Goal: Task Accomplishment & Management: Use online tool/utility

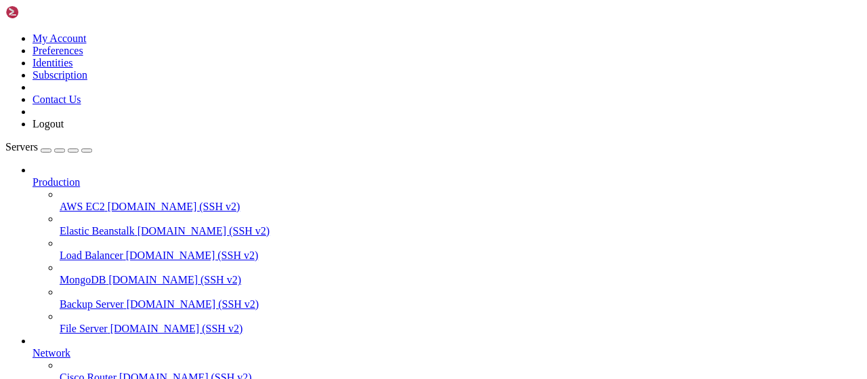
scroll to position [275, 0]
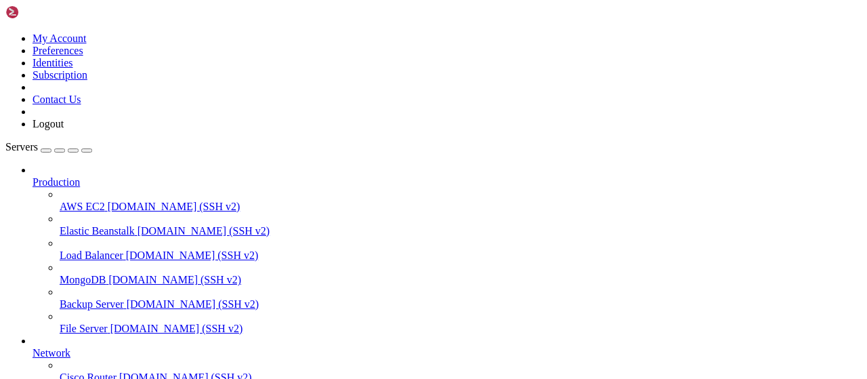
drag, startPoint x: 316, startPoint y: 45, endPoint x: 143, endPoint y: 54, distance: 173.6
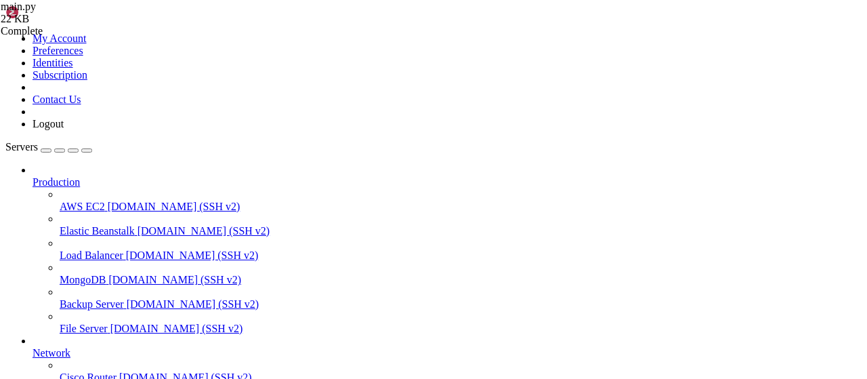
scroll to position [0, 0]
drag, startPoint x: 276, startPoint y: 36, endPoint x: 173, endPoint y: 36, distance: 102.9
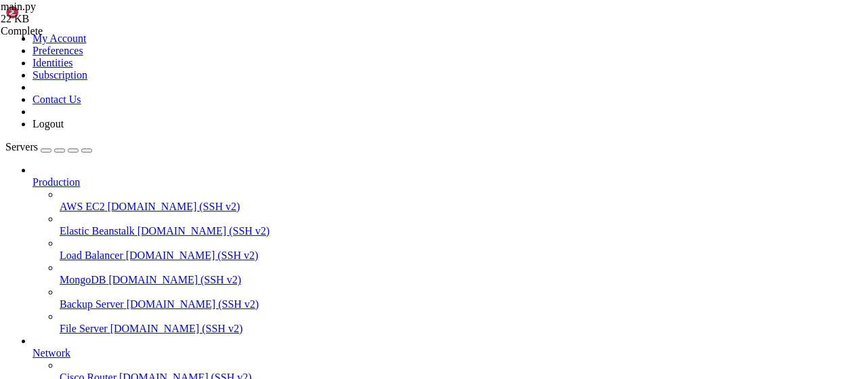
scroll to position [328, 0]
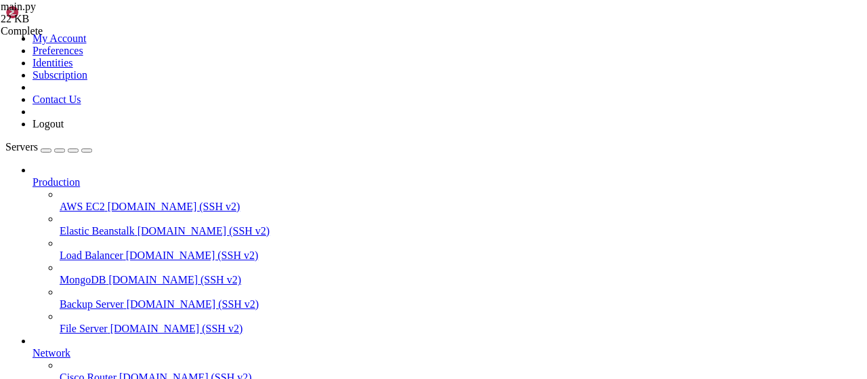
type input "/root/bybsa"
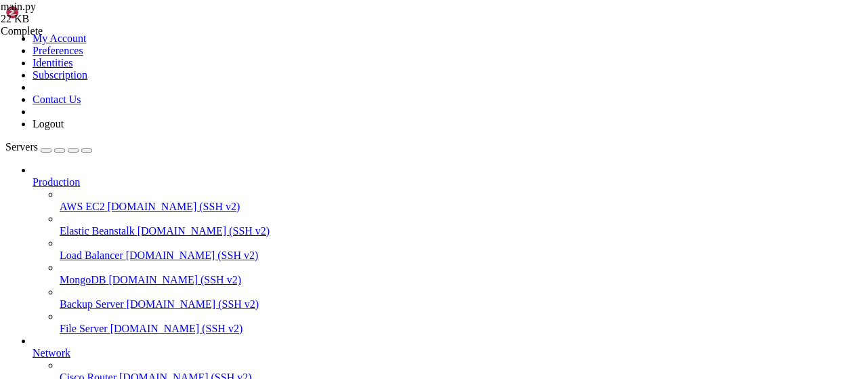
scroll to position [0, 0]
drag, startPoint x: 282, startPoint y: 49, endPoint x: 173, endPoint y: 47, distance: 109.7
